Goal: Task Accomplishment & Management: Manage account settings

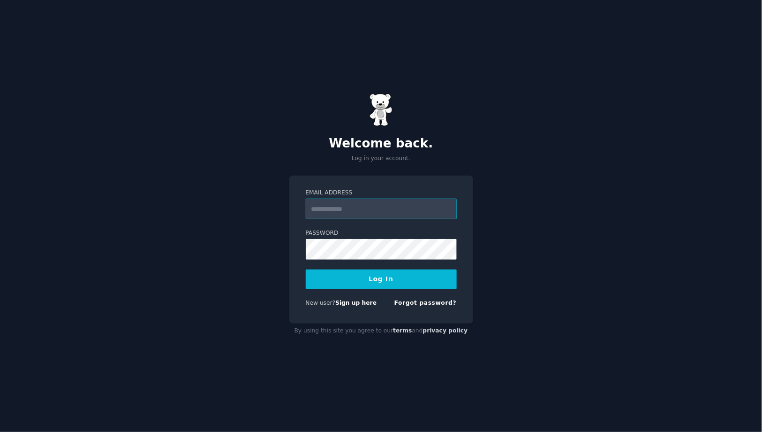
type input "**********"
click at [403, 280] on button "Log In" at bounding box center [381, 279] width 151 height 20
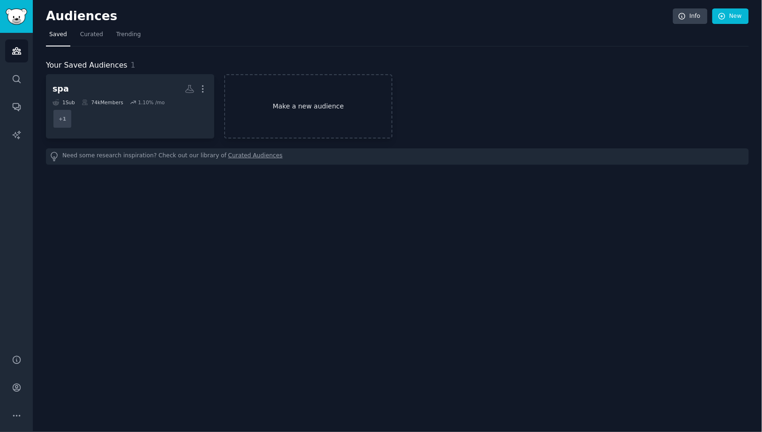
click at [309, 110] on link "Make a new audience" at bounding box center [308, 106] width 168 height 64
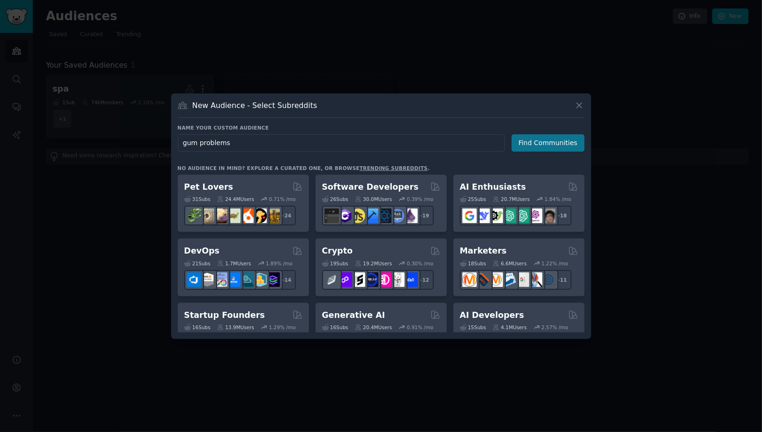
type input "gum problems"
click at [548, 144] on button "Find Communities" at bounding box center [548, 142] width 73 height 17
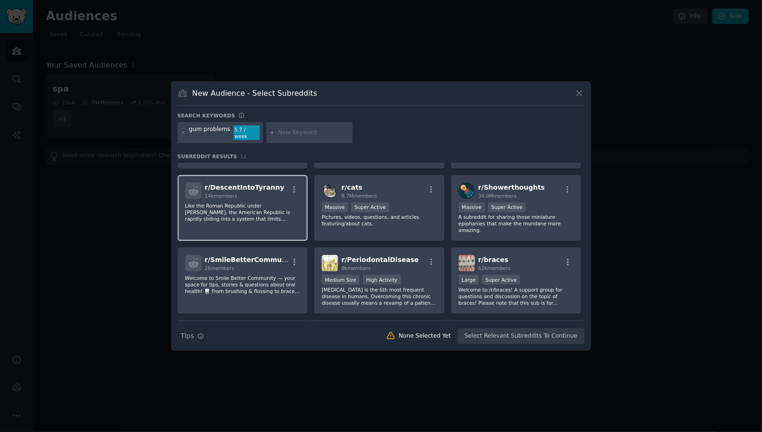
scroll to position [66, 0]
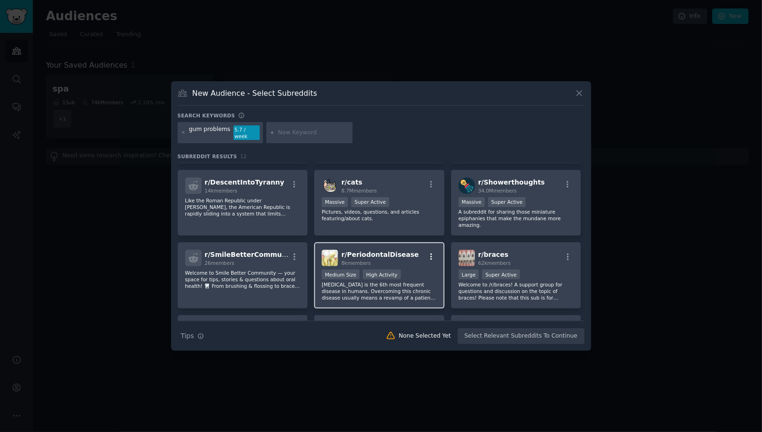
click at [428, 252] on icon "button" at bounding box center [431, 256] width 8 height 8
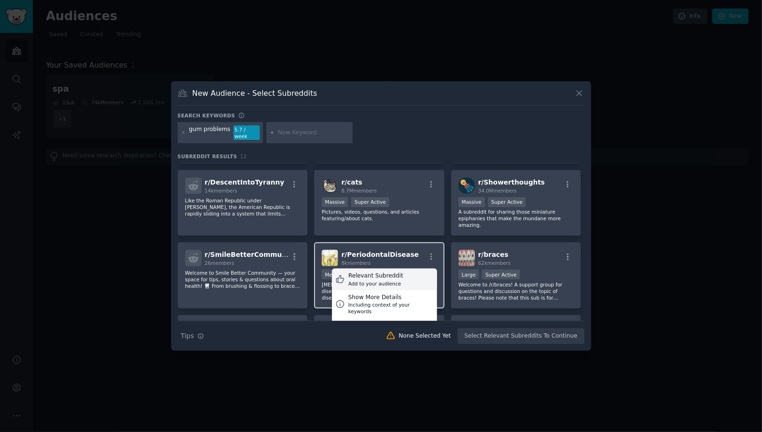
click at [409, 268] on div "Relevant Subreddit Add to your audience" at bounding box center [384, 279] width 105 height 22
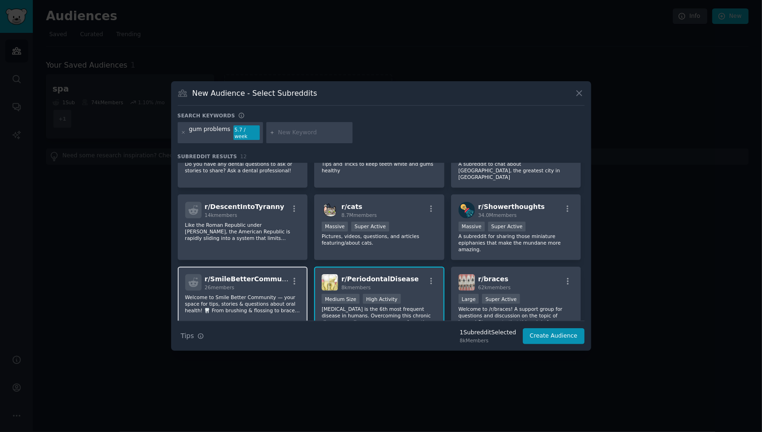
scroll to position [0, 0]
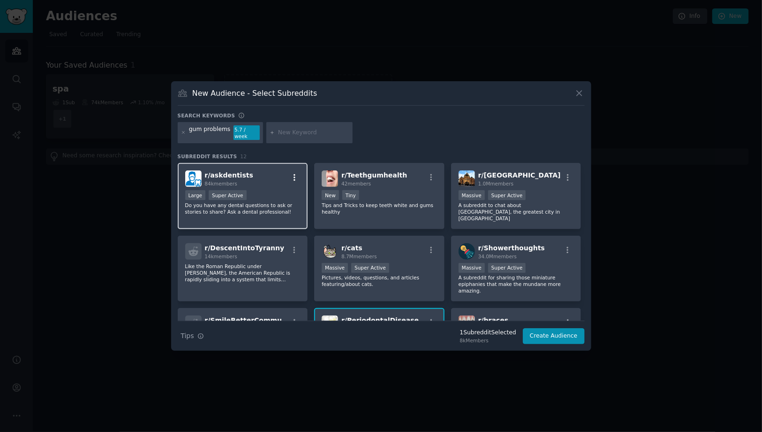
click at [290, 175] on icon "button" at bounding box center [294, 177] width 8 height 8
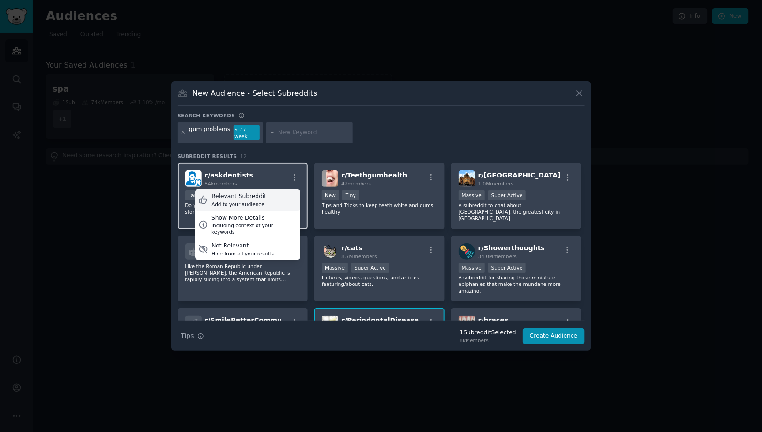
click at [278, 194] on div "Relevant Subreddit Add to your audience" at bounding box center [247, 200] width 105 height 22
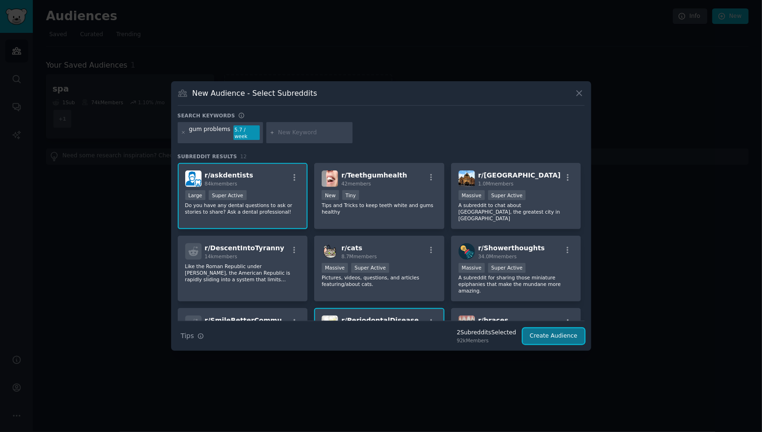
click at [554, 331] on button "Create Audience" at bounding box center [554, 336] width 62 height 16
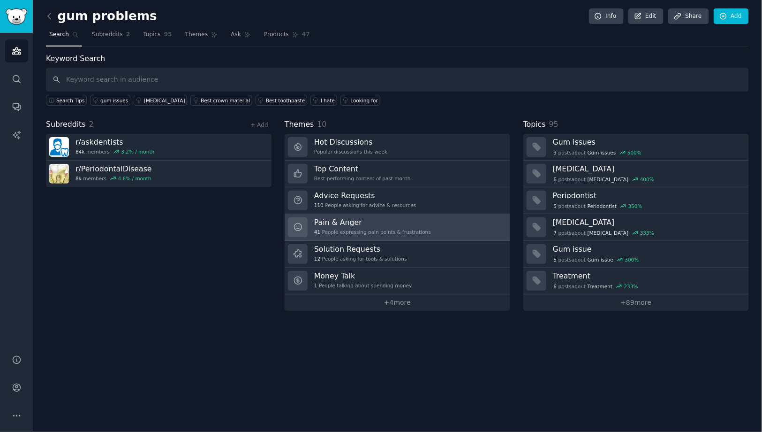
click at [335, 224] on h3 "Pain & Anger" at bounding box center [372, 222] width 117 height 10
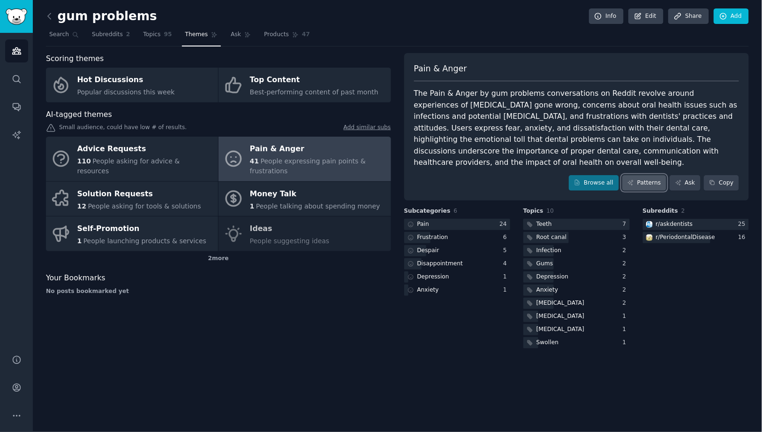
click at [643, 181] on link "Patterns" at bounding box center [645, 183] width 44 height 16
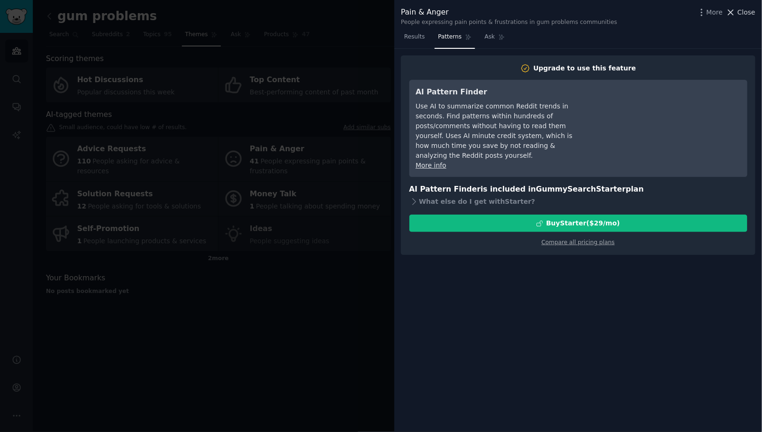
click at [738, 14] on button "Close" at bounding box center [741, 13] width 30 height 10
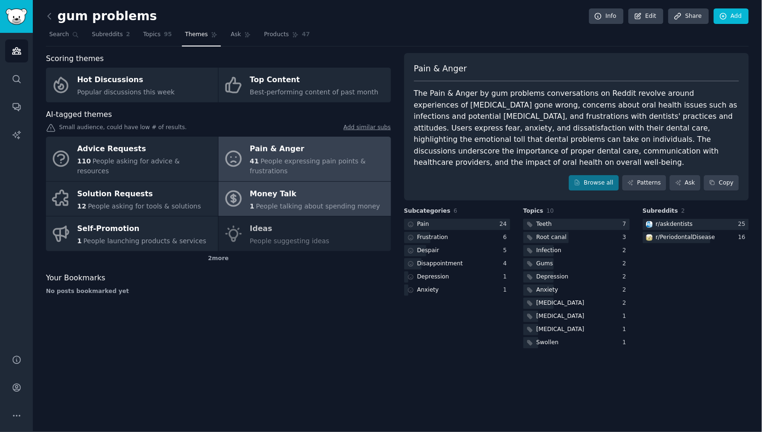
click at [304, 199] on div "Money Talk" at bounding box center [315, 193] width 130 height 15
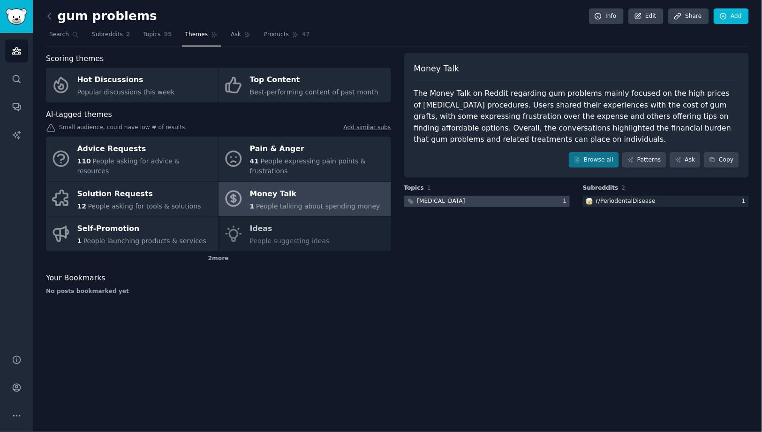
click at [547, 203] on div at bounding box center [487, 202] width 166 height 12
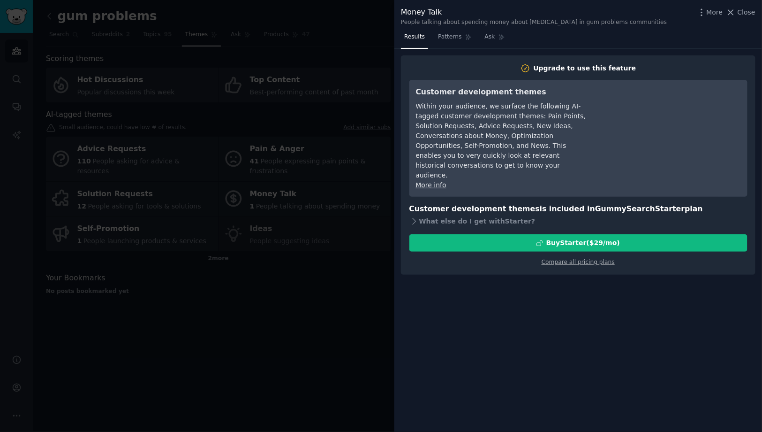
click at [348, 251] on div at bounding box center [381, 216] width 762 height 432
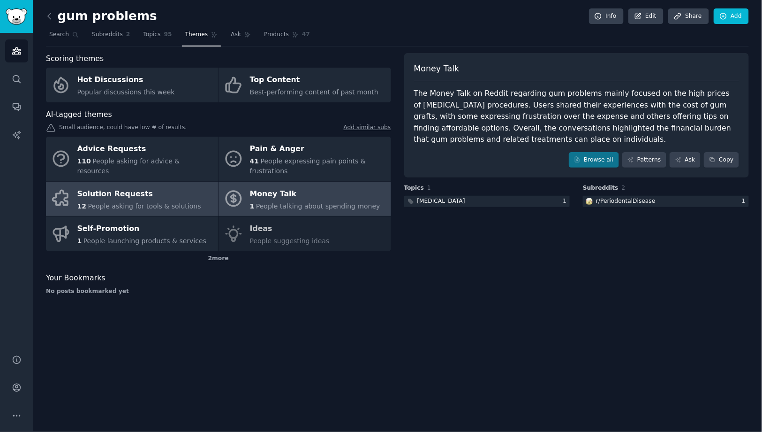
click at [123, 191] on div "Solution Requests" at bounding box center [139, 193] width 124 height 15
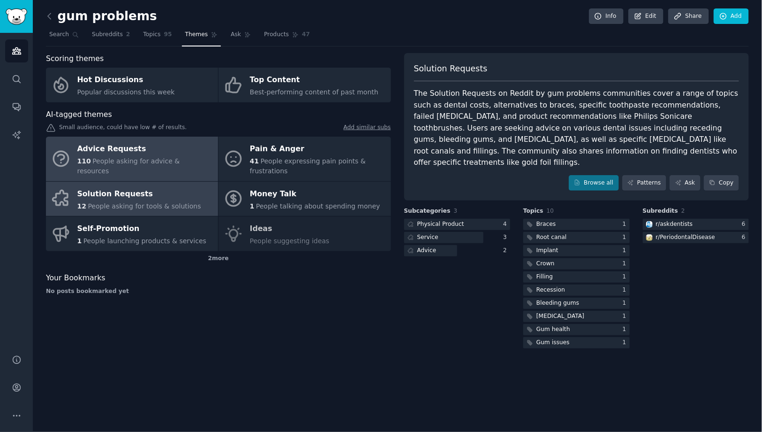
click at [154, 157] on div "Advice Requests" at bounding box center [145, 149] width 136 height 15
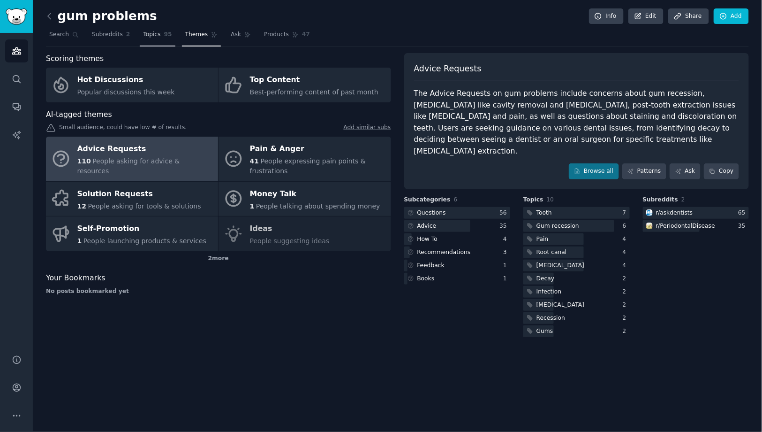
click at [156, 38] on span "Topics" at bounding box center [151, 34] width 17 height 8
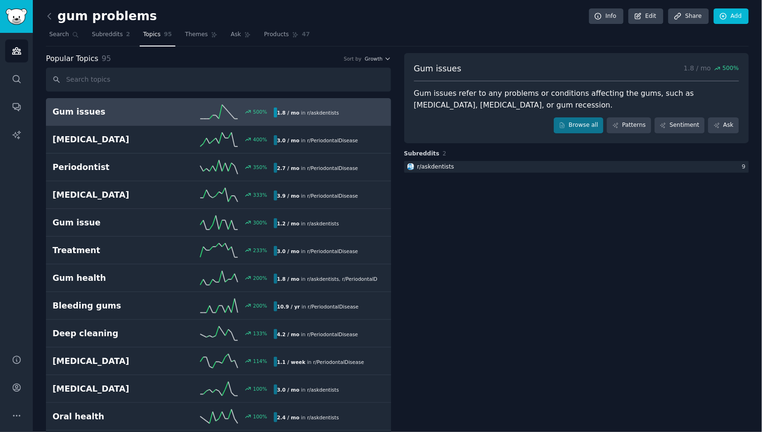
click at [129, 110] on h2 "Gum issues" at bounding box center [108, 112] width 111 height 12
click at [624, 127] on link "Patterns" at bounding box center [629, 125] width 44 height 16
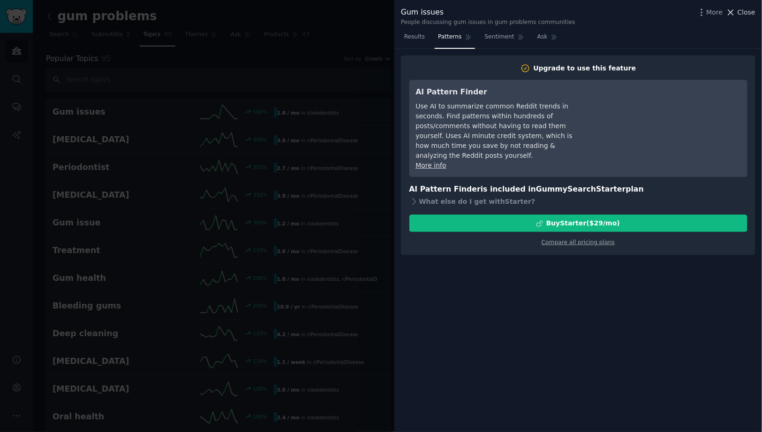
click at [747, 11] on span "Close" at bounding box center [747, 13] width 18 height 10
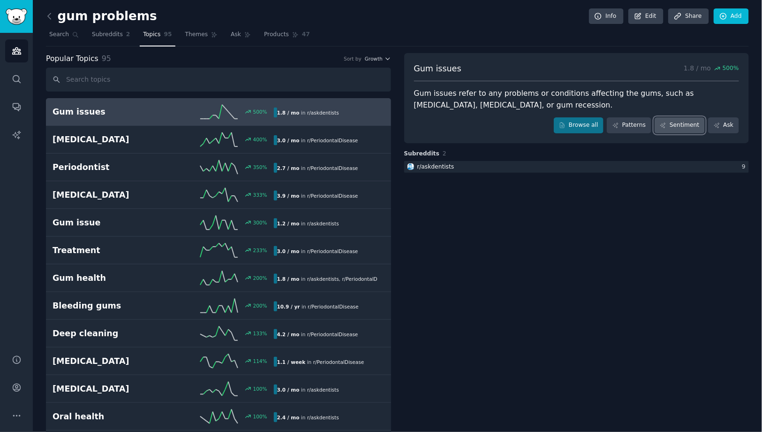
click at [678, 127] on link "Sentiment" at bounding box center [680, 125] width 50 height 16
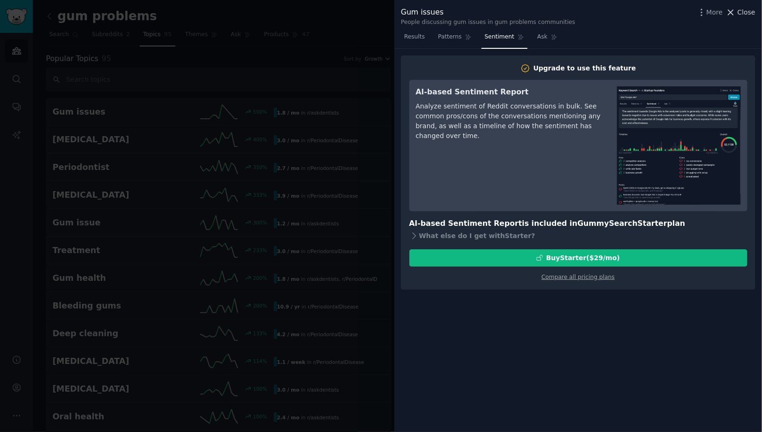
click at [746, 15] on span "Close" at bounding box center [747, 13] width 18 height 10
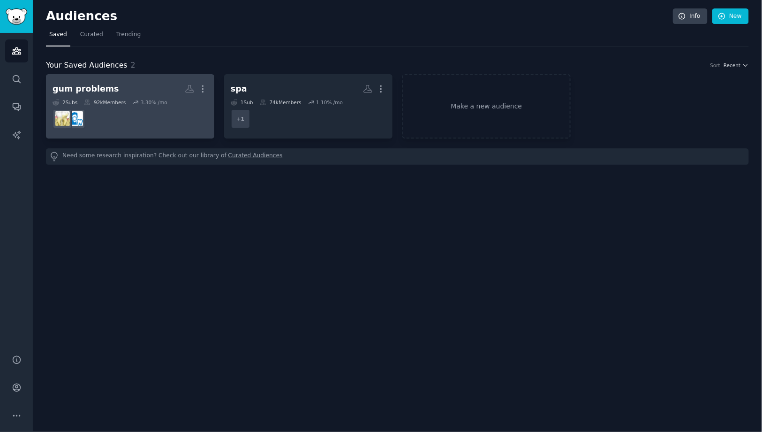
click at [118, 89] on h2 "gum problems More" at bounding box center [130, 89] width 155 height 16
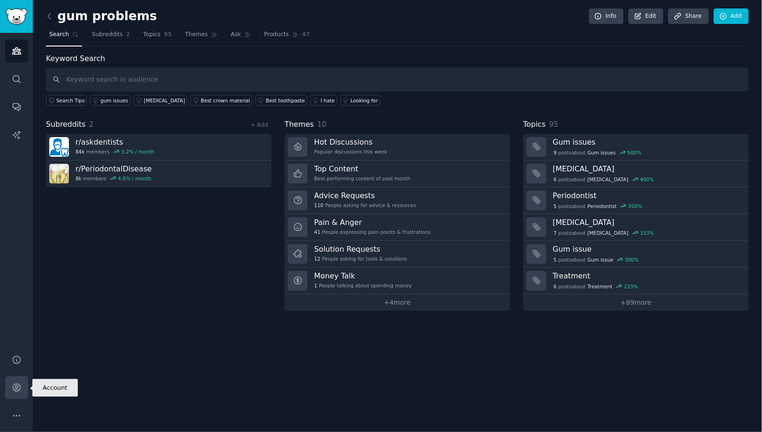
click at [15, 389] on icon "Sidebar" at bounding box center [17, 388] width 8 height 8
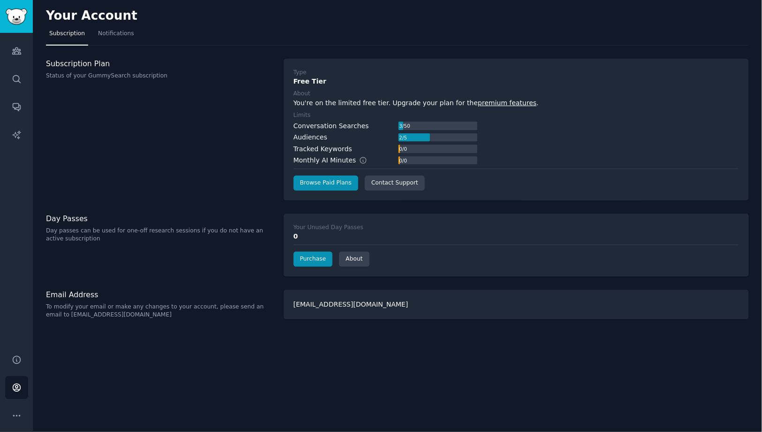
click at [69, 24] on div "Your Account" at bounding box center [397, 17] width 703 height 18
click at [116, 29] on link "Notifications" at bounding box center [116, 35] width 43 height 19
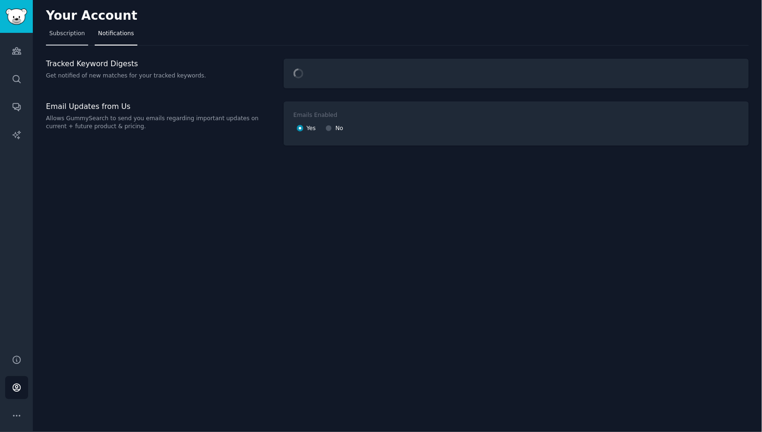
click at [67, 34] on span "Subscription" at bounding box center [67, 34] width 36 height 8
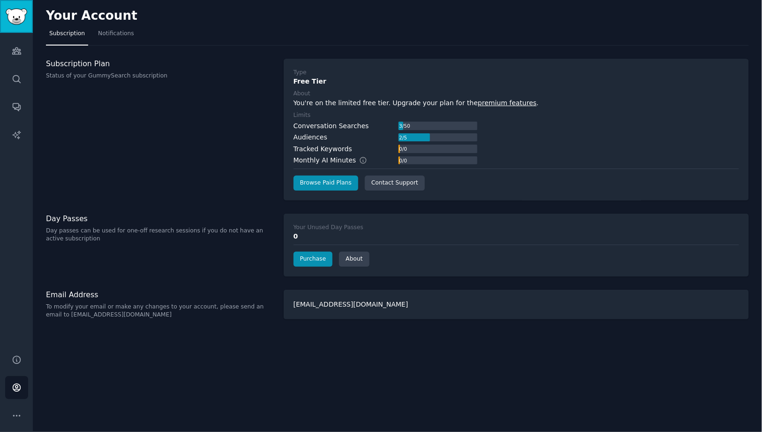
click at [20, 18] on img "Sidebar" at bounding box center [17, 16] width 22 height 16
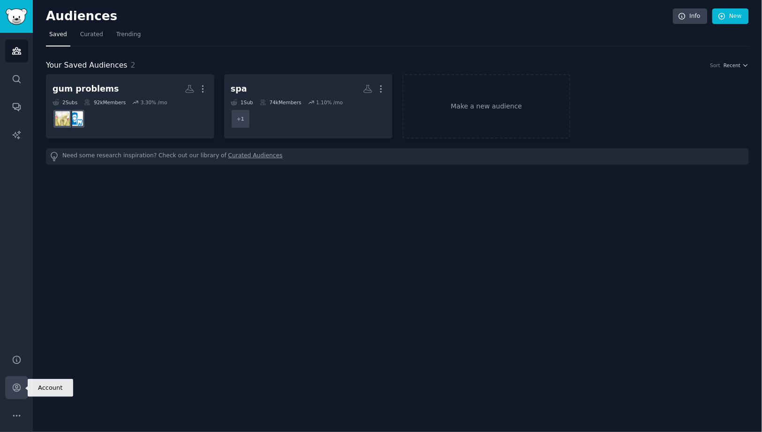
click at [13, 387] on icon "Sidebar" at bounding box center [17, 388] width 8 height 8
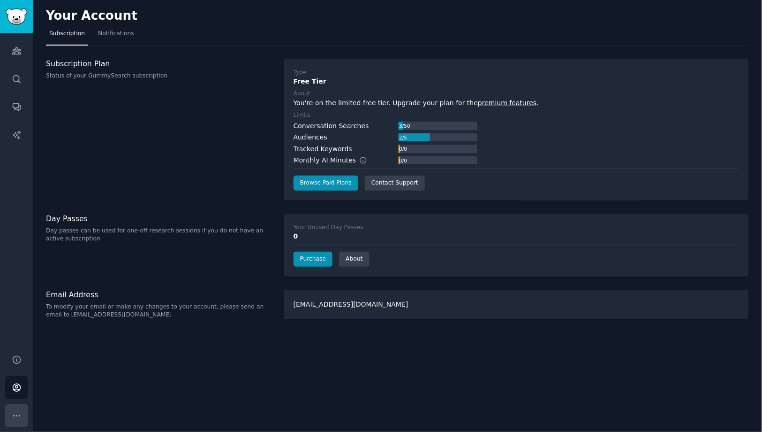
click at [16, 418] on icon "Sidebar" at bounding box center [17, 416] width 10 height 10
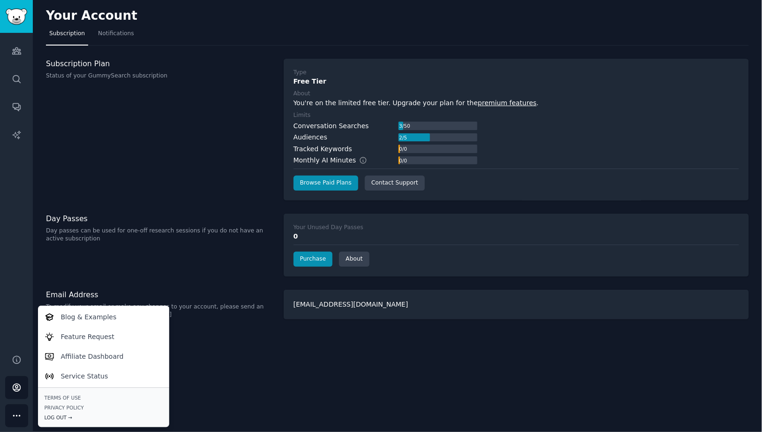
click at [66, 416] on div "Log Out →" at bounding box center [104, 417] width 118 height 7
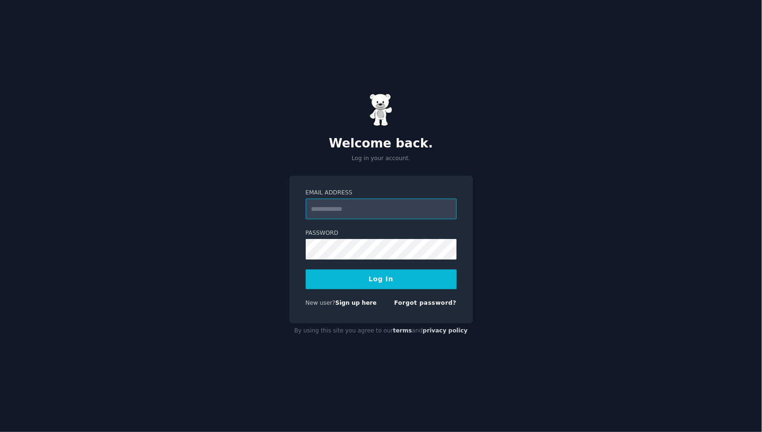
type input "**********"
click at [393, 275] on button "Log In" at bounding box center [381, 279] width 151 height 20
